Goal: Task Accomplishment & Management: Manage account settings

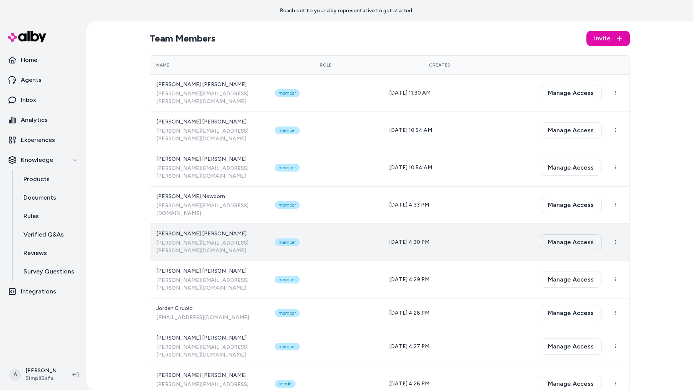
click at [569, 234] on button "Manage Access" at bounding box center [571, 242] width 62 height 16
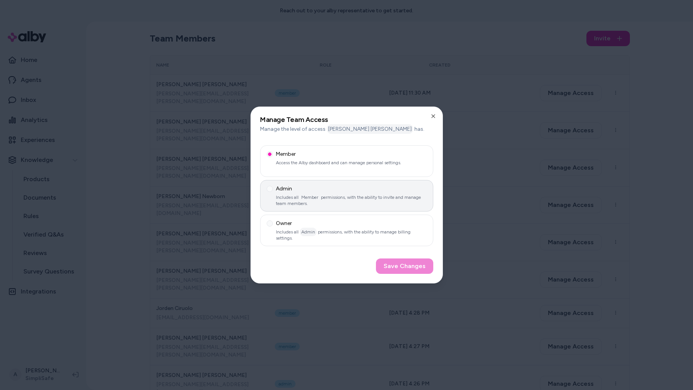
click at [372, 186] on div "Admin" at bounding box center [347, 189] width 160 height 8
click at [273, 186] on button "Admin Includes all Member permissions, with the ability to invite and manage te…" at bounding box center [270, 189] width 6 height 6
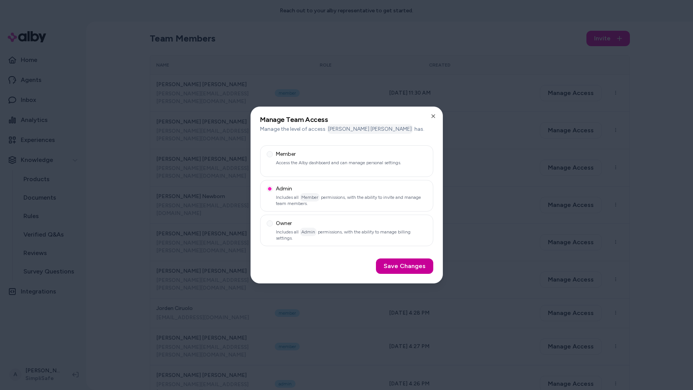
click at [409, 267] on button "Save Changes" at bounding box center [404, 265] width 57 height 15
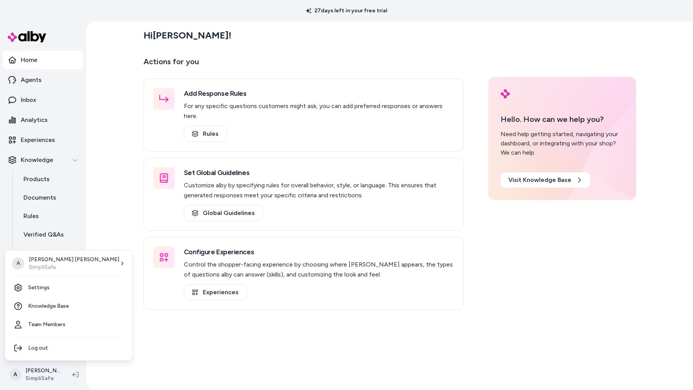
click at [40, 370] on html "27 days left in your free trial Home Agents Inbox Analytics Experiences Knowled…" at bounding box center [346, 195] width 693 height 390
click at [48, 322] on link "Team Members" at bounding box center [68, 324] width 121 height 18
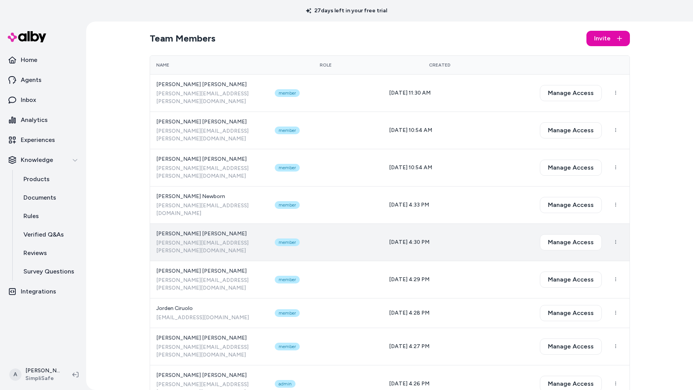
click at [263, 239] on span "[PERSON_NAME][EMAIL_ADDRESS][PERSON_NAME][DOMAIN_NAME]" at bounding box center [209, 246] width 107 height 15
click at [575, 234] on button "Manage Access" at bounding box center [571, 242] width 62 height 16
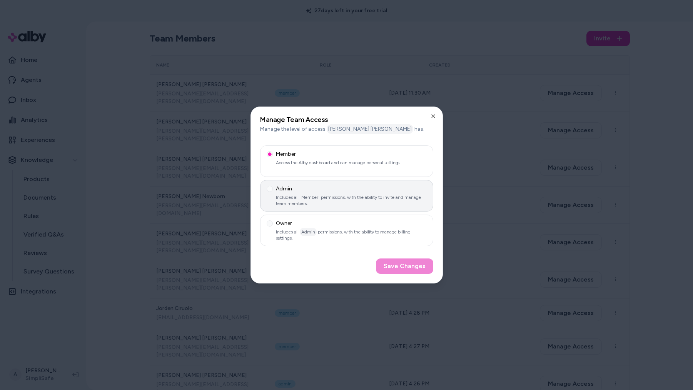
click at [273, 205] on p "Includes all Member permissions, with the ability to invite and manage team mem…" at bounding box center [347, 200] width 160 height 12
click at [273, 192] on button "Admin Includes all Member permissions, with the ability to invite and manage te…" at bounding box center [270, 189] width 6 height 6
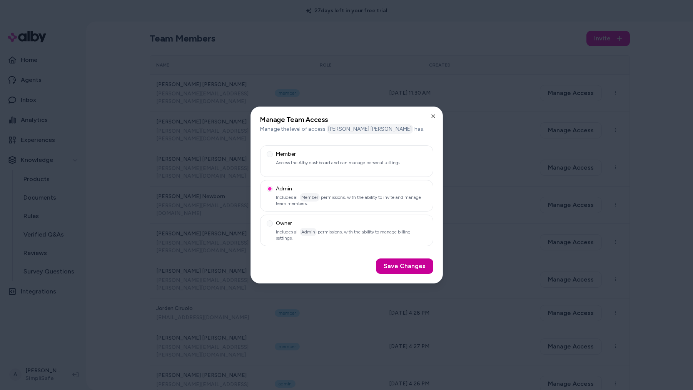
click at [403, 268] on button "Save Changes" at bounding box center [404, 265] width 57 height 15
